Goal: Task Accomplishment & Management: Use online tool/utility

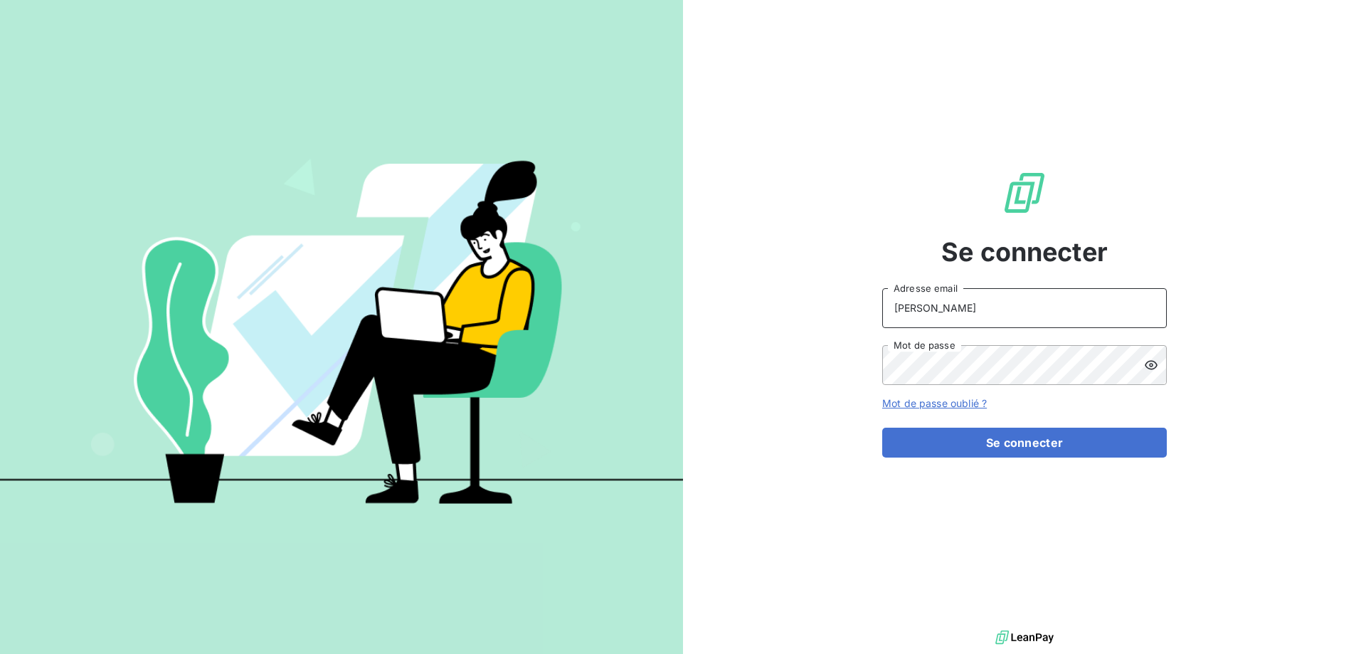
click at [967, 318] on input "[PERSON_NAME]" at bounding box center [1024, 308] width 285 height 40
type input "[PERSON_NAME][EMAIL_ADDRESS][DOMAIN_NAME]"
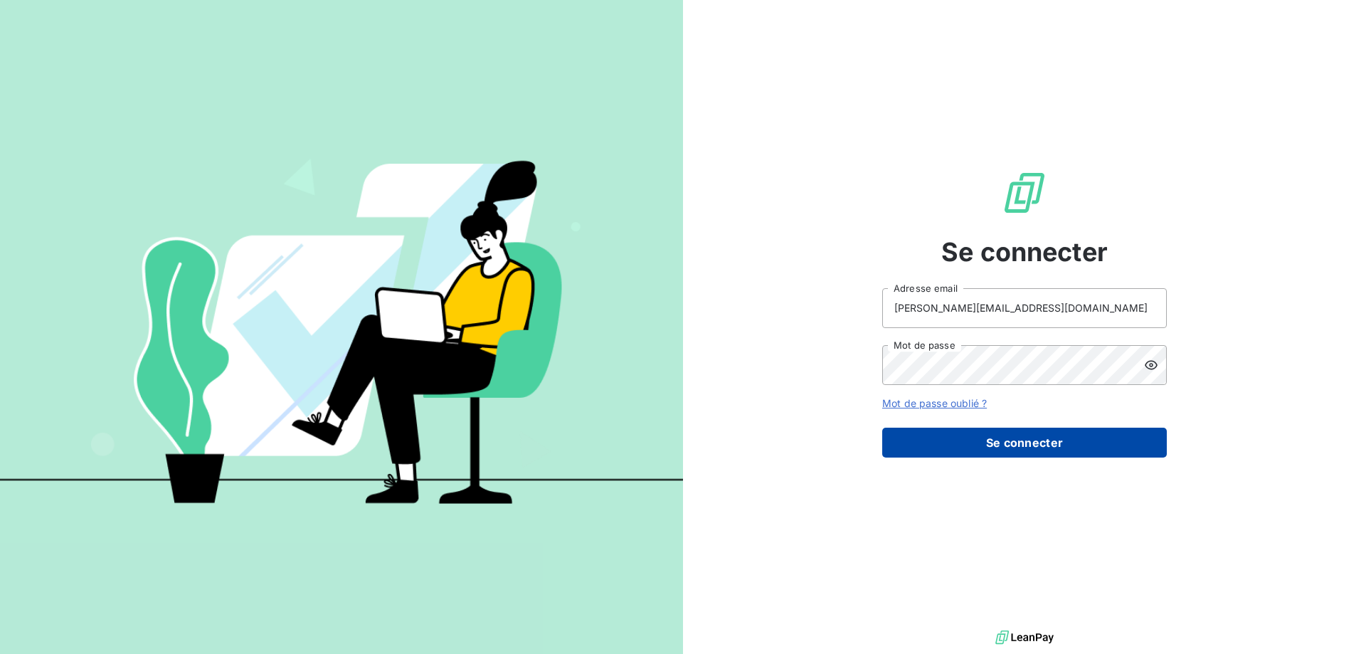
click at [936, 448] on button "Se connecter" at bounding box center [1024, 443] width 285 height 30
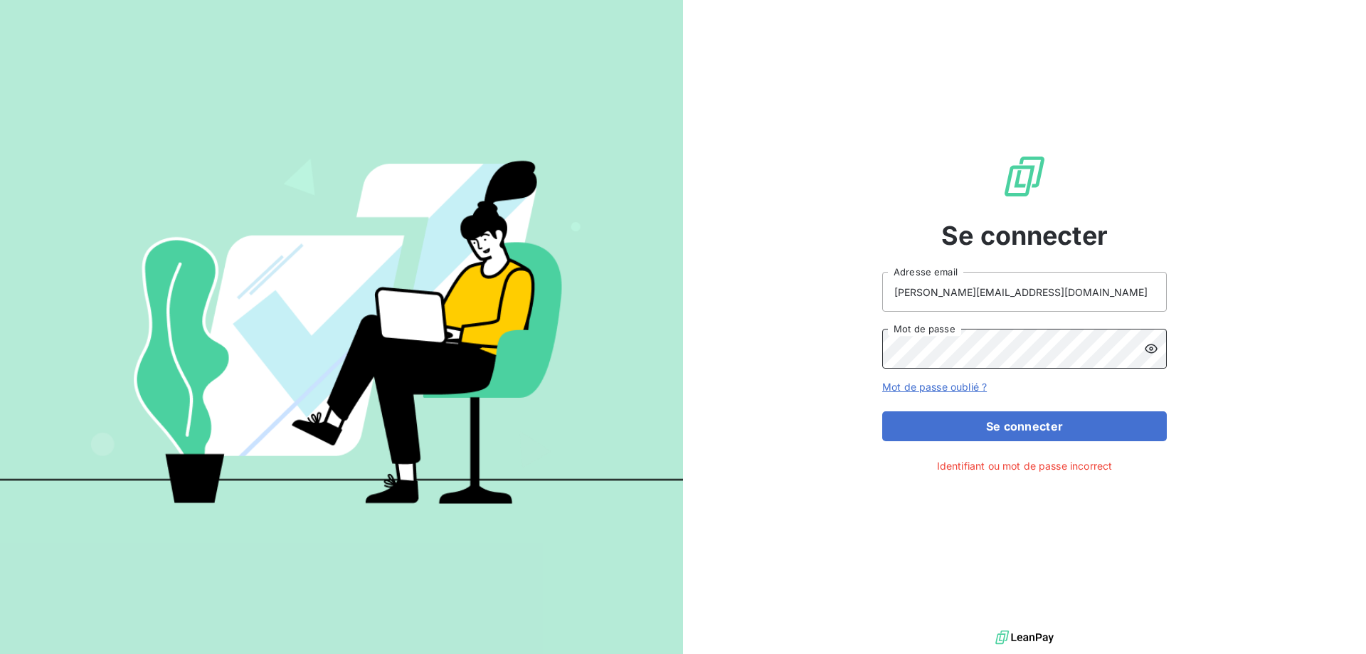
click at [882, 411] on button "Se connecter" at bounding box center [1024, 426] width 285 height 30
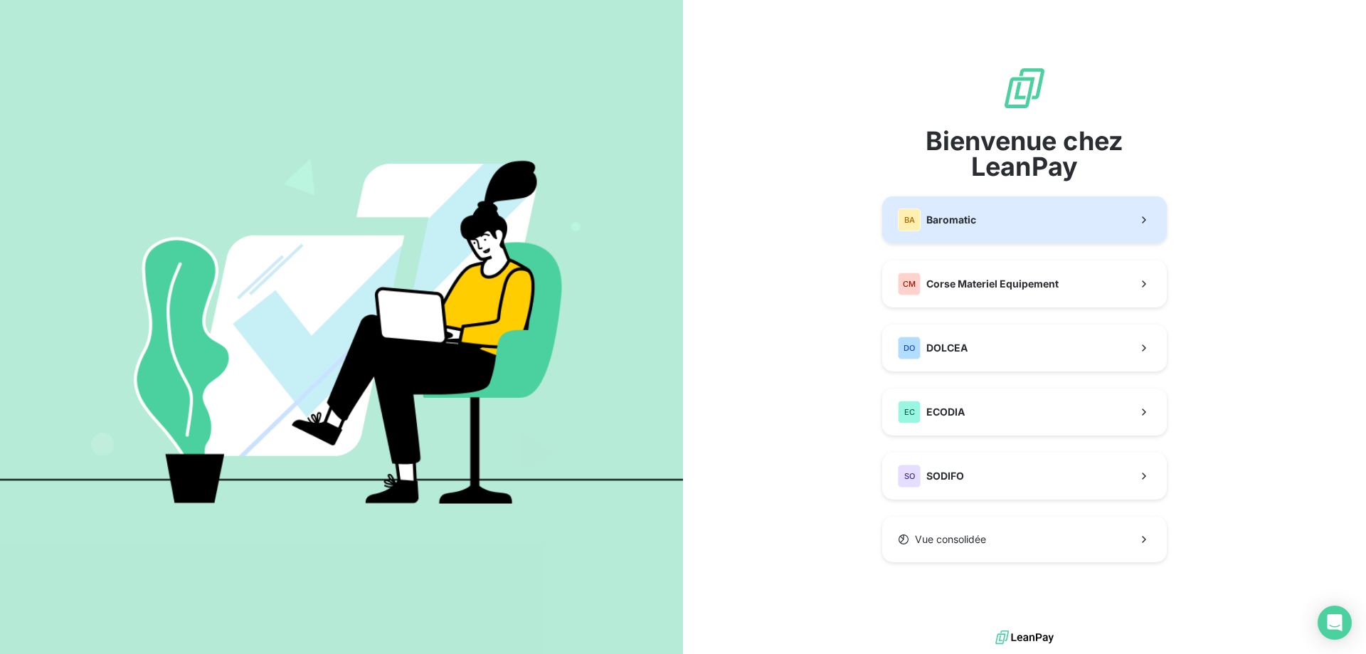
click at [979, 230] on button "BA Baromatic" at bounding box center [1024, 219] width 285 height 47
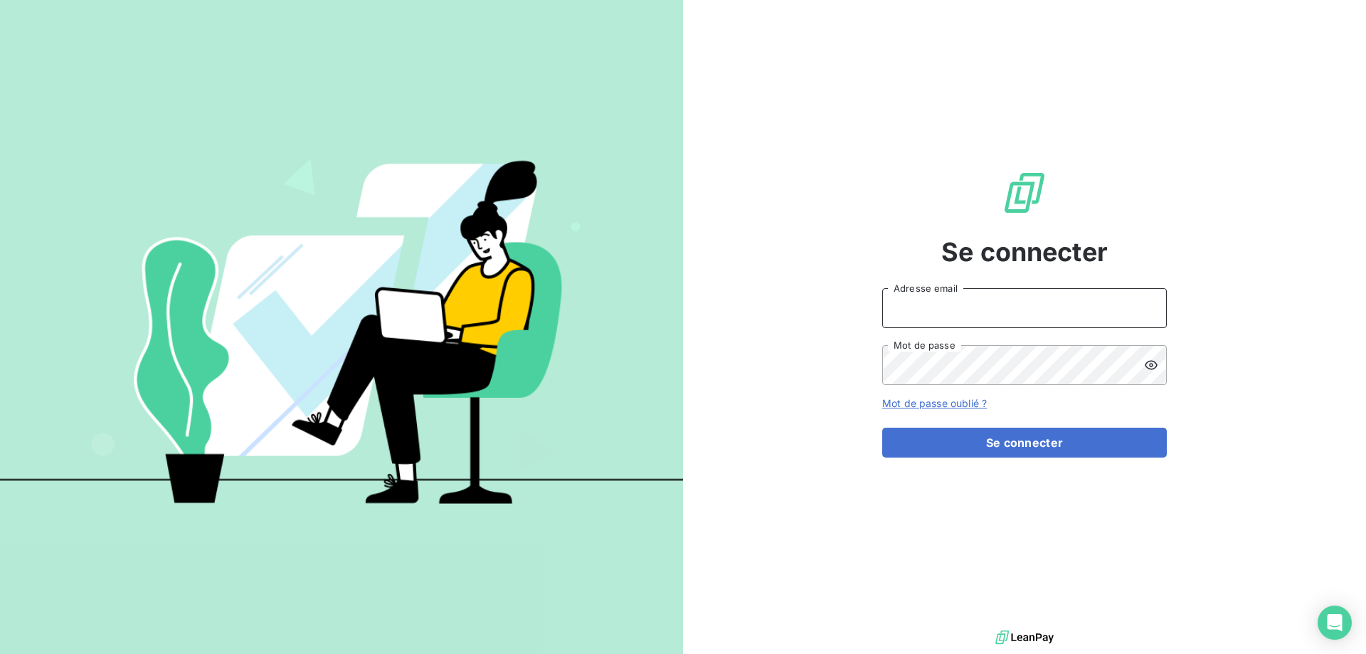
type input "[PERSON_NAME]"
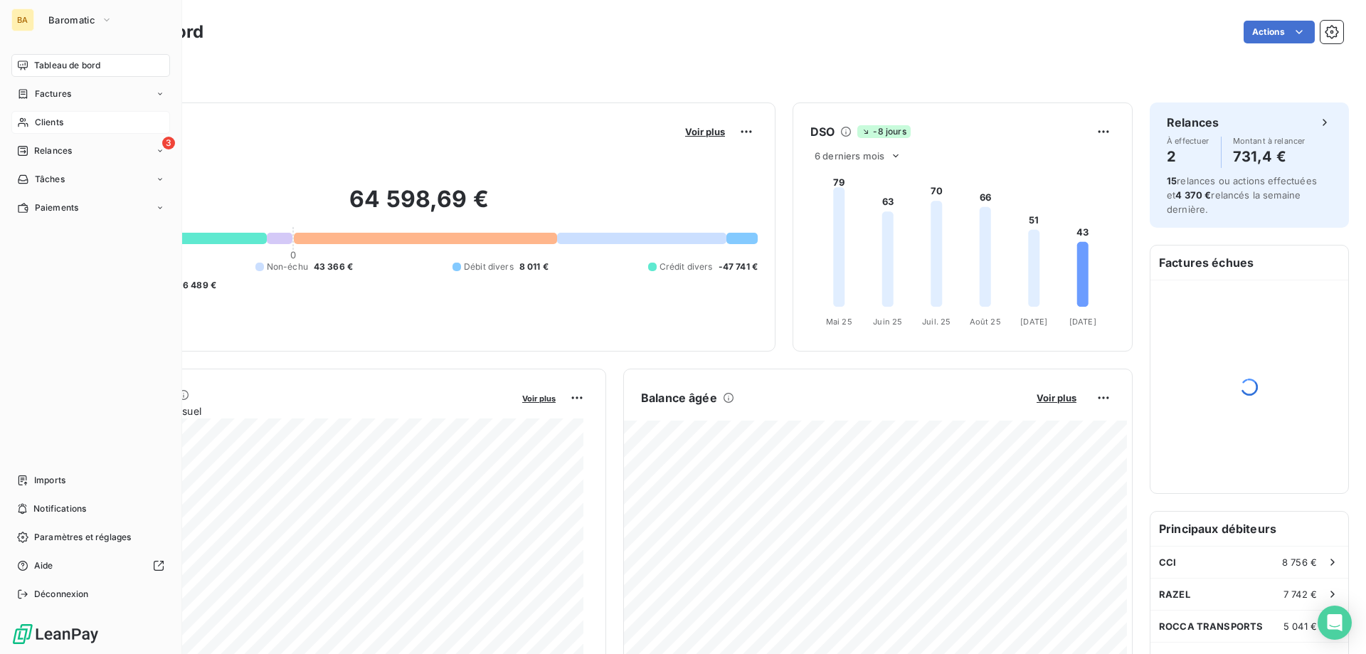
click at [65, 119] on div "Clients" at bounding box center [90, 122] width 159 height 23
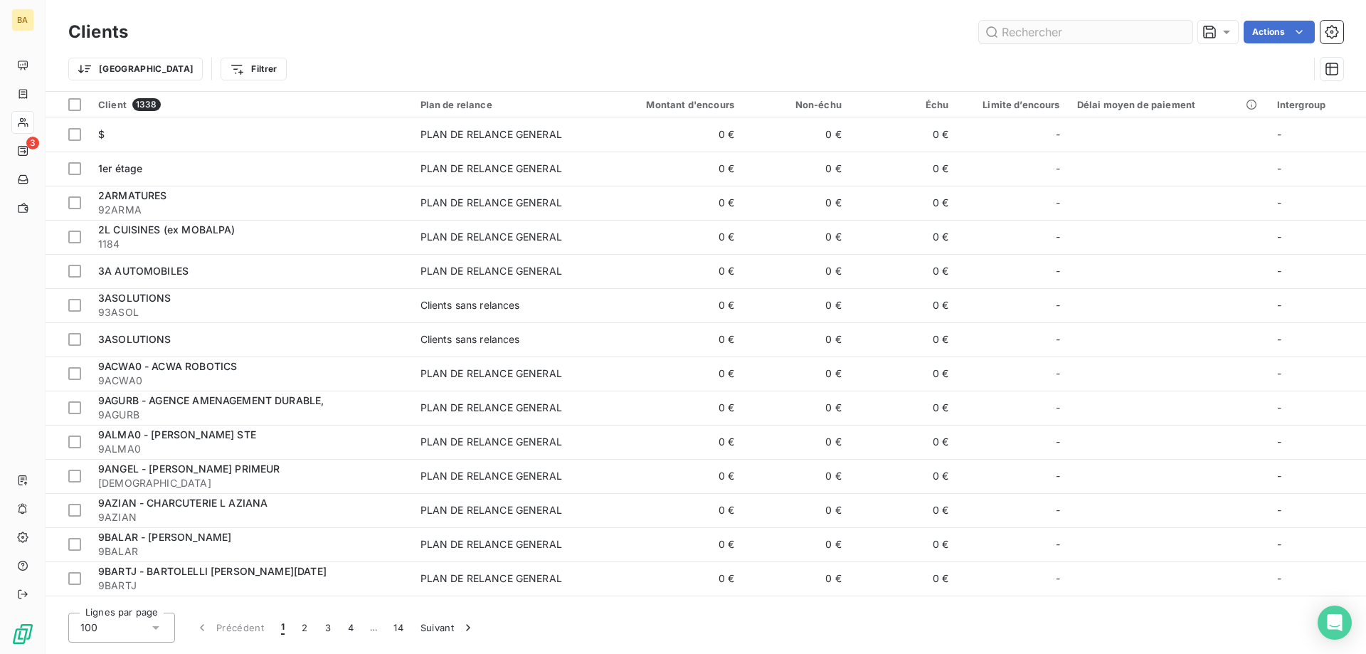
click at [1046, 28] on input "text" at bounding box center [1085, 32] width 213 height 23
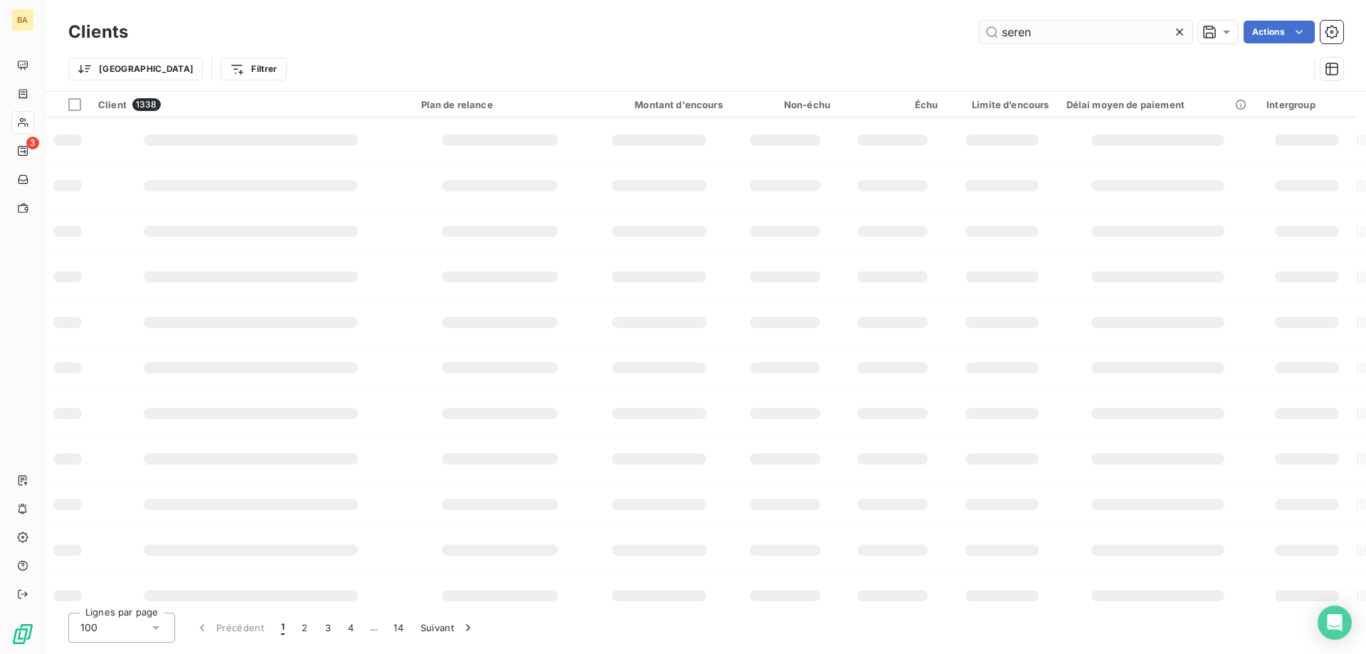
type input "seren"
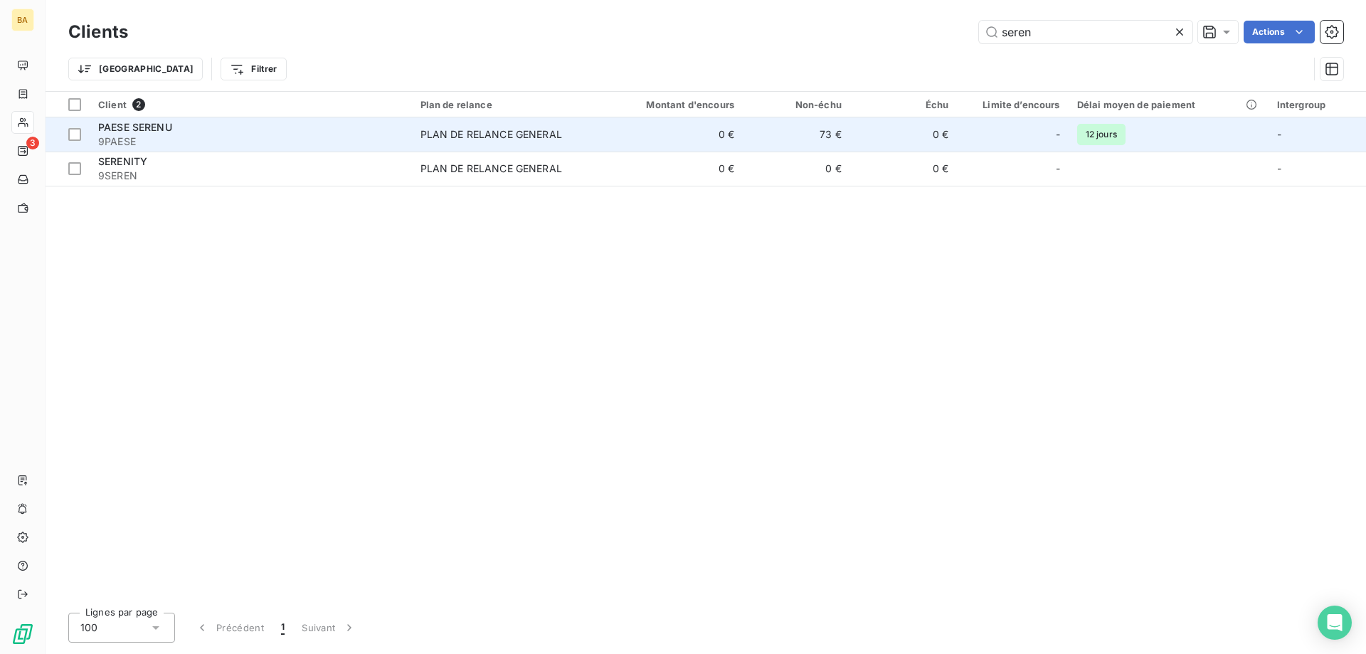
click at [879, 144] on td "0 €" at bounding box center [903, 134] width 107 height 34
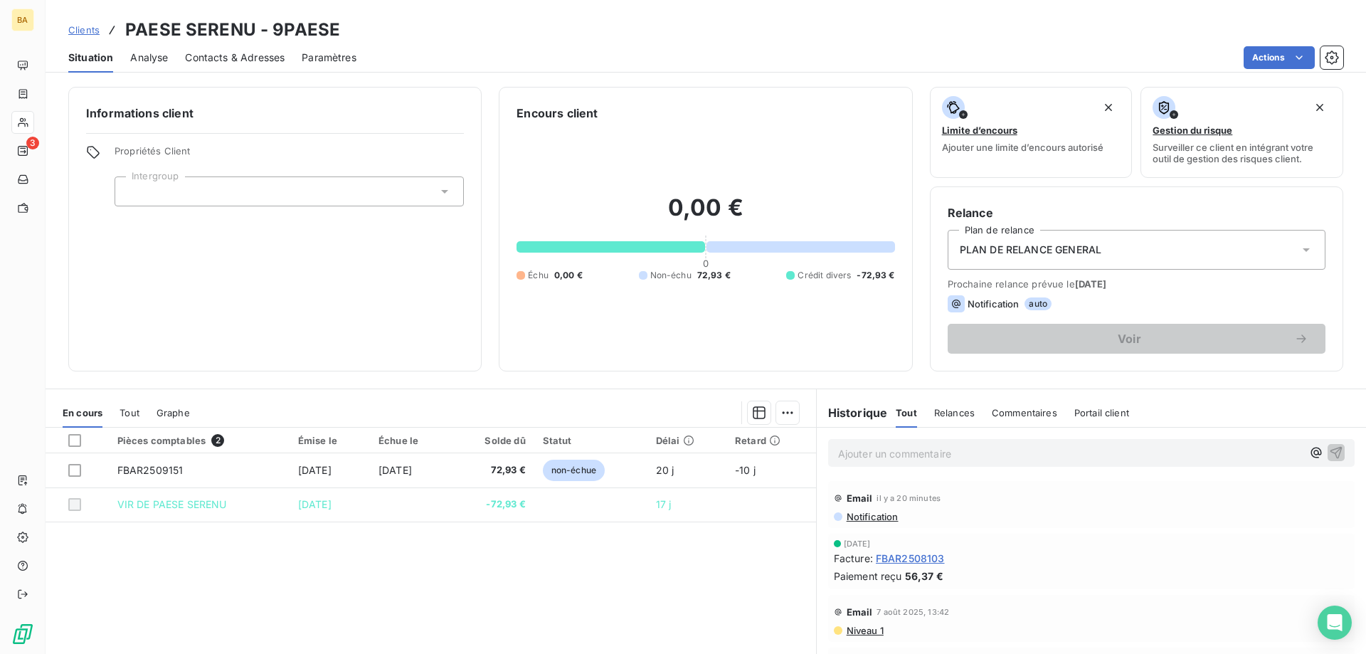
click at [1086, 248] on span "PLAN DE RELANCE GENERAL" at bounding box center [1031, 250] width 142 height 14
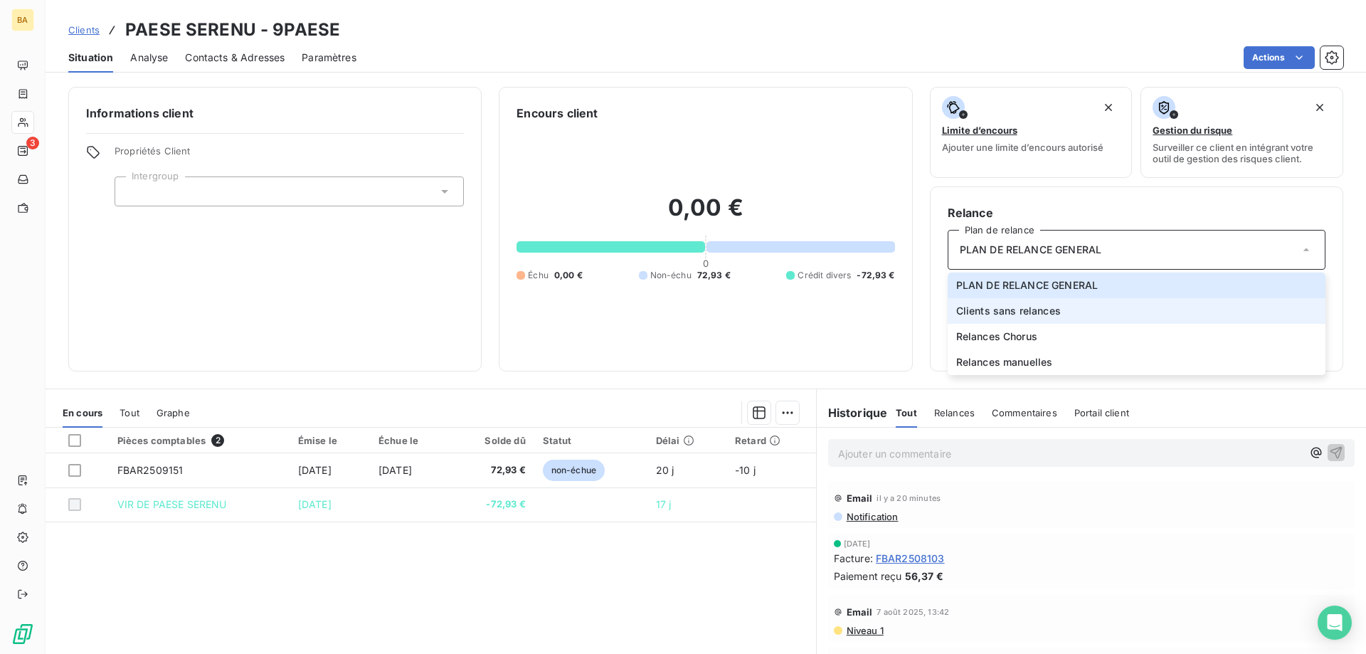
click at [1031, 307] on span "Clients sans relances" at bounding box center [1008, 311] width 105 height 14
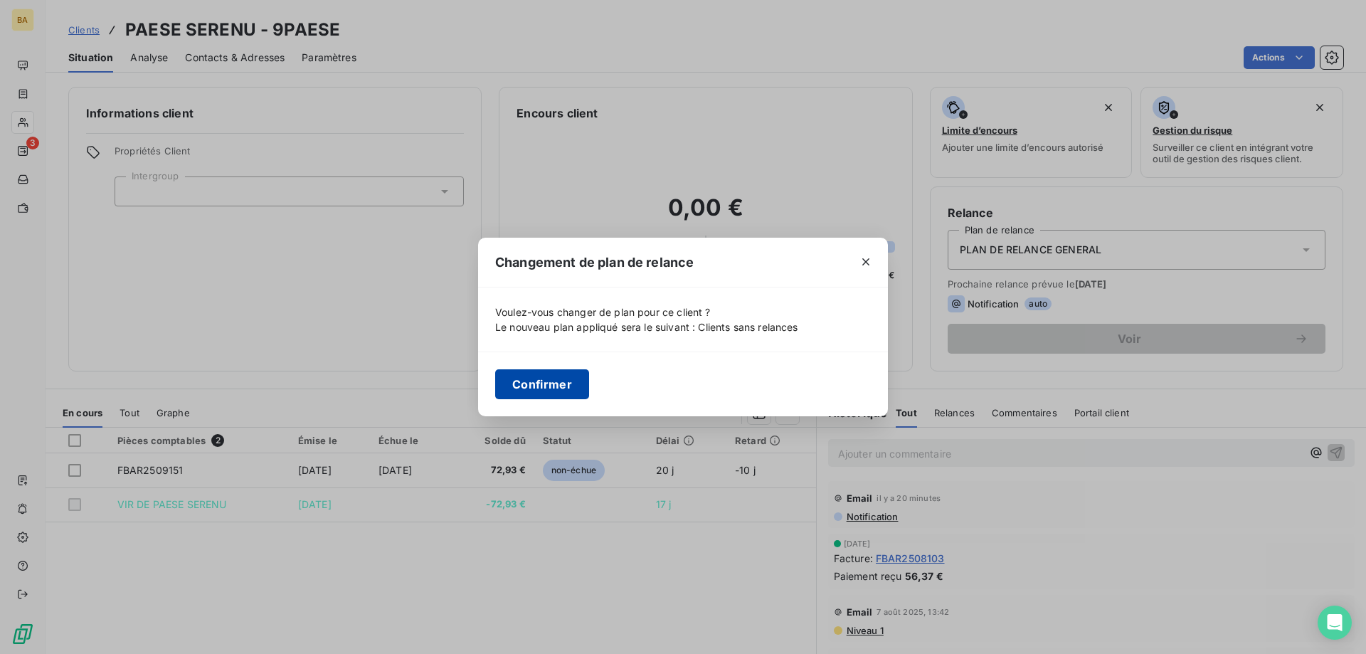
click at [550, 378] on button "Confirmer" at bounding box center [542, 384] width 94 height 30
